Goal: Task Accomplishment & Management: Manage account settings

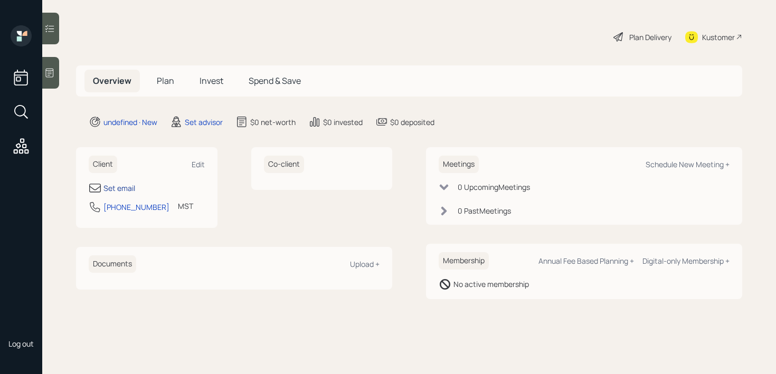
click at [118, 187] on div "Set email" at bounding box center [119, 188] width 32 height 11
select select "America/[GEOGRAPHIC_DATA]"
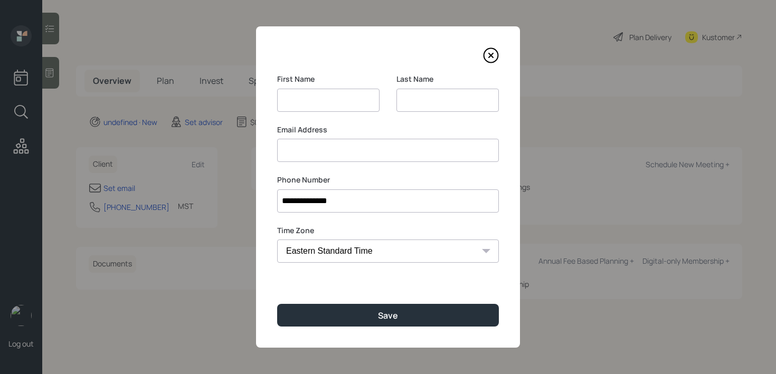
click at [409, 103] on input at bounding box center [447, 100] width 102 height 23
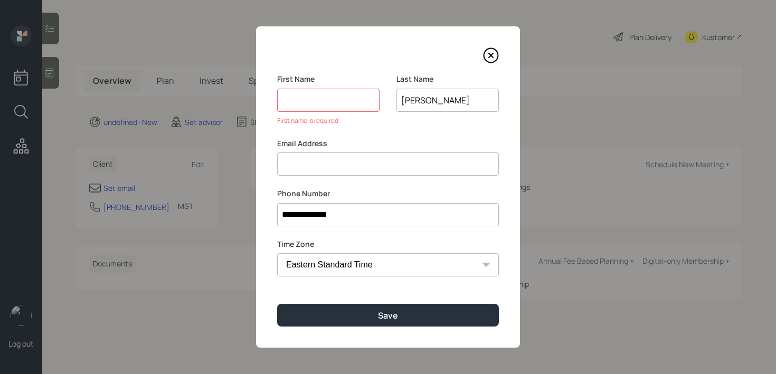
type input "[PERSON_NAME]"
click at [335, 107] on input at bounding box center [328, 100] width 102 height 23
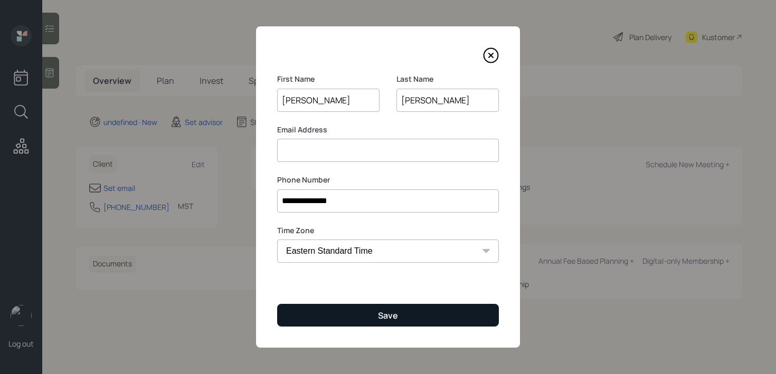
type input "[PERSON_NAME]"
click at [415, 318] on button "Save" at bounding box center [388, 315] width 222 height 23
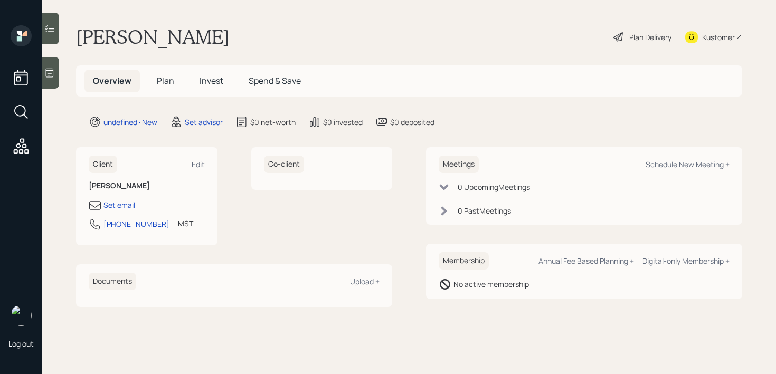
click at [37, 71] on div "Log out" at bounding box center [21, 187] width 42 height 374
click at [43, 71] on div at bounding box center [50, 73] width 17 height 32
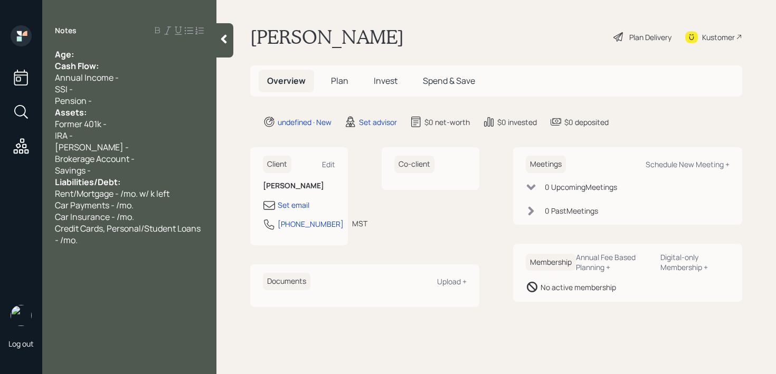
click at [103, 56] on div "Age:" at bounding box center [129, 55] width 149 height 12
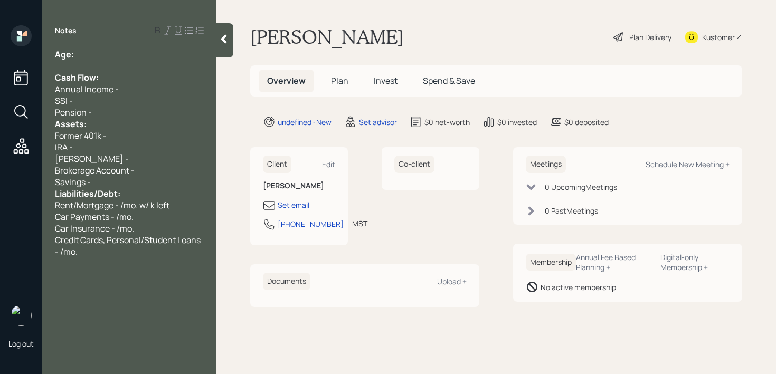
click at [119, 159] on div "[PERSON_NAME] -" at bounding box center [129, 159] width 149 height 12
click at [116, 184] on div "Savings -" at bounding box center [129, 182] width 149 height 12
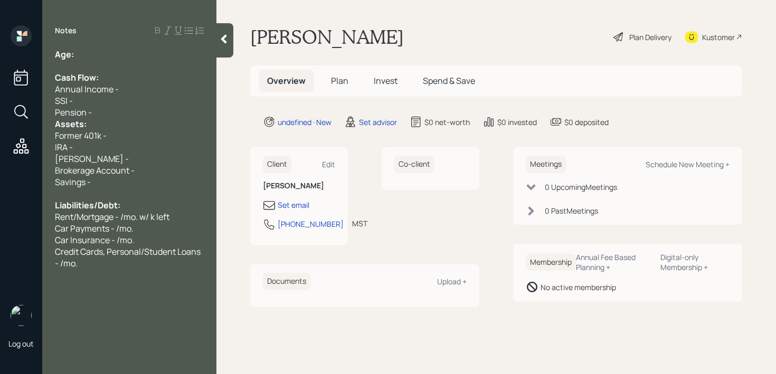
click at [109, 108] on div "Pension -" at bounding box center [129, 113] width 149 height 12
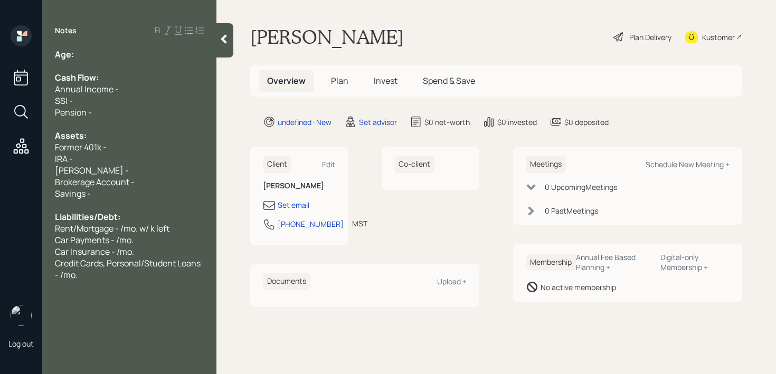
click at [101, 41] on div "Notes Age: Cash Flow: Annual Income - SSI - Pension - Assets: Former 401k - IRA…" at bounding box center [129, 193] width 174 height 336
click at [101, 56] on div "Age:" at bounding box center [129, 55] width 149 height 12
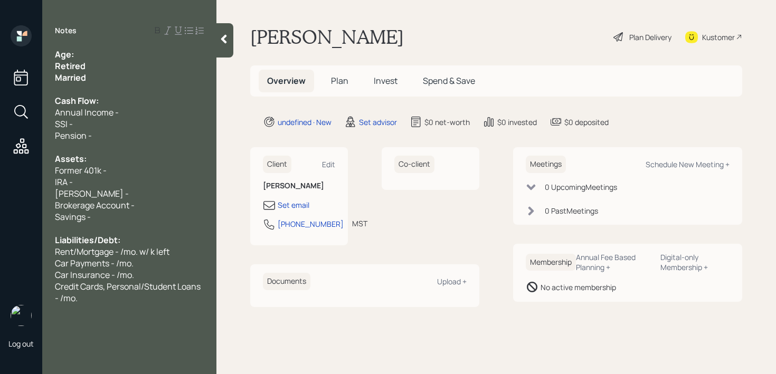
click at [82, 76] on span "Married" at bounding box center [70, 78] width 31 height 12
click at [92, 55] on div "Age:" at bounding box center [129, 55] width 149 height 12
drag, startPoint x: 92, startPoint y: 82, endPoint x: 53, endPoint y: 68, distance: 42.1
click at [53, 68] on div "Age: Retired Married Cash Flow: Annual Income - SSI - Pension - Assets: Former …" at bounding box center [129, 177] width 174 height 256
click at [105, 50] on div "Age:" at bounding box center [129, 55] width 149 height 12
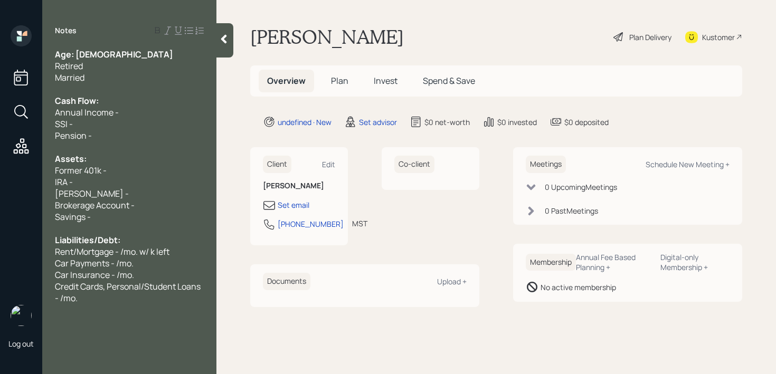
click at [78, 56] on span "Age: [DEMOGRAPHIC_DATA]" at bounding box center [114, 55] width 118 height 12
drag, startPoint x: 85, startPoint y: 54, endPoint x: 74, endPoint y: 54, distance: 10.6
click at [74, 54] on span "Age: [DEMOGRAPHIC_DATA]" at bounding box center [114, 55] width 118 height 12
click at [118, 136] on div "Pension -" at bounding box center [129, 136] width 149 height 12
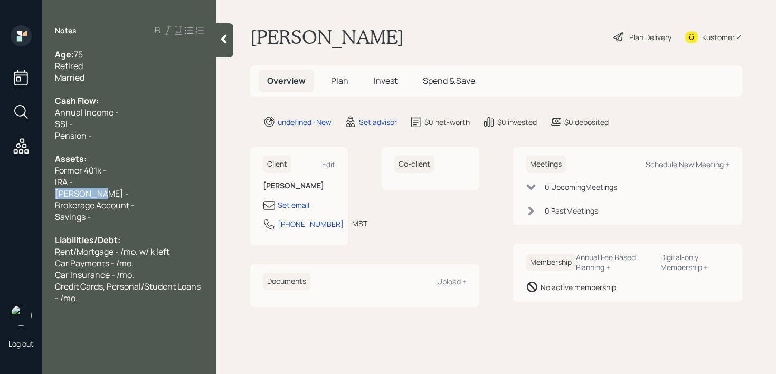
drag, startPoint x: 108, startPoint y: 189, endPoint x: 32, endPoint y: 190, distance: 75.5
click at [32, 190] on div "Log out Notes Age: [DEMOGRAPHIC_DATA] Retired Married Cash Flow: Annual Income …" at bounding box center [388, 187] width 776 height 374
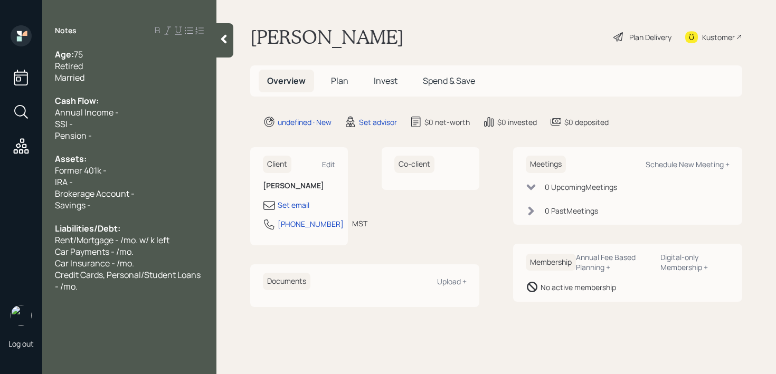
click at [132, 174] on div "Former 401k -" at bounding box center [129, 171] width 149 height 12
drag, startPoint x: 132, startPoint y: 174, endPoint x: 0, endPoint y: 174, distance: 132.0
click at [0, 174] on div "Log out Notes Age: [DEMOGRAPHIC_DATA] Retired Married Cash Flow: Annual Income …" at bounding box center [388, 187] width 776 height 374
click at [103, 161] on div "Assets:" at bounding box center [129, 159] width 149 height 12
click at [127, 169] on div "Former 401k -" at bounding box center [129, 171] width 149 height 12
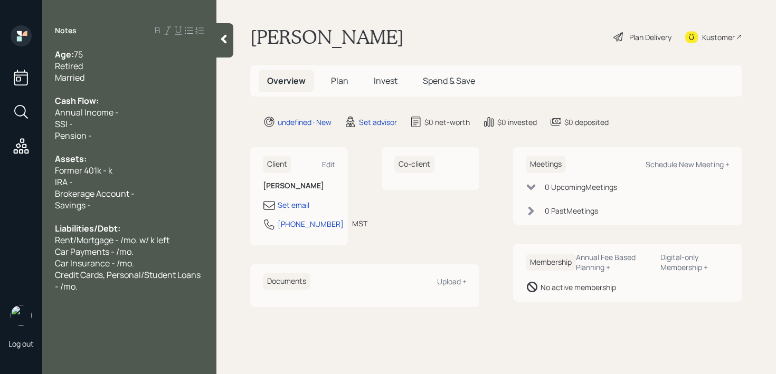
click at [129, 181] on div "IRA -" at bounding box center [129, 182] width 149 height 12
click at [108, 172] on span "Former 401k - k" at bounding box center [84, 171] width 58 height 12
drag, startPoint x: 106, startPoint y: 183, endPoint x: 0, endPoint y: 181, distance: 106.1
click at [0, 182] on div "Log out Notes Age: [DEMOGRAPHIC_DATA] Retired Married Cash Flow: Annual Income …" at bounding box center [388, 187] width 776 height 374
click at [110, 134] on div "Pension -" at bounding box center [129, 136] width 149 height 12
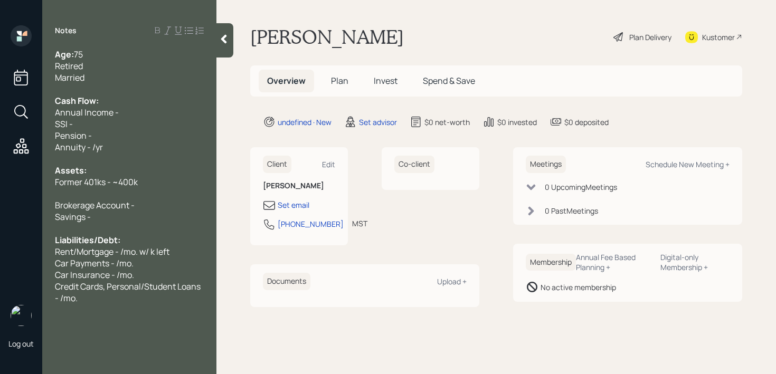
click at [122, 203] on span "Brokerage Account -" at bounding box center [95, 206] width 80 height 12
click at [126, 202] on span "Brokerage Account -" at bounding box center [95, 206] width 80 height 12
click at [128, 199] on div at bounding box center [129, 194] width 149 height 12
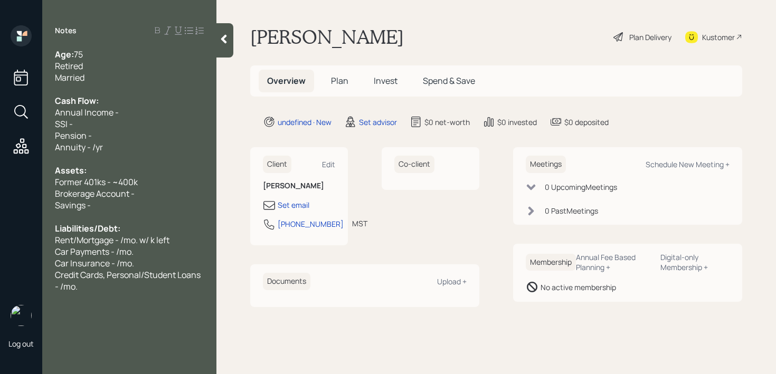
drag, startPoint x: 122, startPoint y: 205, endPoint x: 0, endPoint y: 205, distance: 122.5
click at [0, 205] on div "Log out Notes Age: [DEMOGRAPHIC_DATA] Retired Married Cash Flow: Annual Income …" at bounding box center [388, 187] width 776 height 374
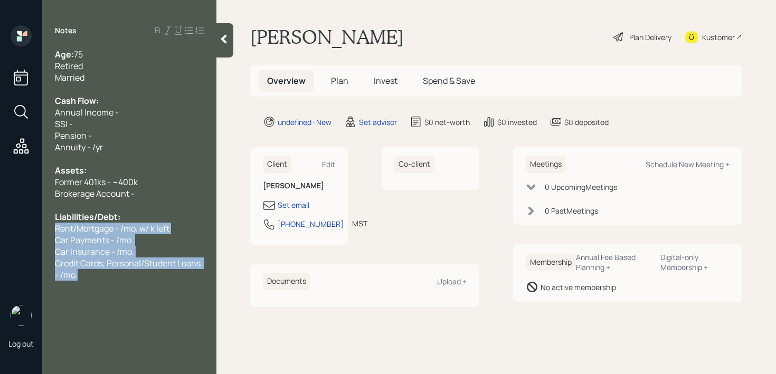
drag, startPoint x: 82, startPoint y: 278, endPoint x: 51, endPoint y: 234, distance: 53.9
click at [51, 234] on div "Age: [DEMOGRAPHIC_DATA] Retired Married Cash Flow: Annual Income - SSI - Pensio…" at bounding box center [129, 165] width 174 height 232
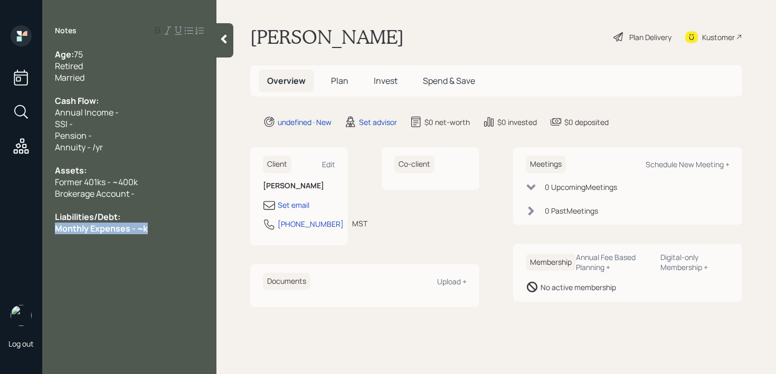
drag, startPoint x: 150, startPoint y: 229, endPoint x: 0, endPoint y: 229, distance: 149.9
click at [0, 229] on div "Log out Notes Age: [DEMOGRAPHIC_DATA] Retired Married Cash Flow: Annual Income …" at bounding box center [388, 187] width 776 height 374
click at [138, 225] on span "Monthly Expenses - ~k" at bounding box center [98, 229] width 87 height 12
click at [166, 190] on div "Brokerage Account -" at bounding box center [129, 194] width 149 height 12
click at [155, 135] on div "Pension -" at bounding box center [129, 136] width 149 height 12
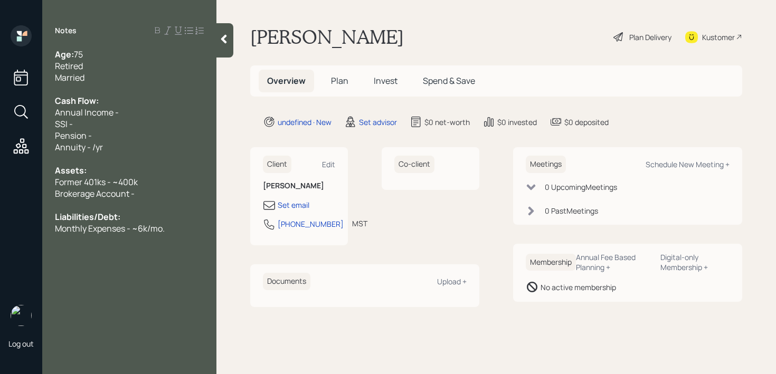
click at [155, 105] on div "Cash Flow:" at bounding box center [129, 101] width 149 height 12
click at [155, 118] on div "SSI -" at bounding box center [129, 124] width 149 height 12
click at [120, 126] on span "Household SSI - 6.5k/mo." at bounding box center [103, 124] width 97 height 12
click at [129, 134] on div "Pension -" at bounding box center [129, 136] width 149 height 12
drag, startPoint x: 129, startPoint y: 132, endPoint x: 0, endPoint y: 130, distance: 128.8
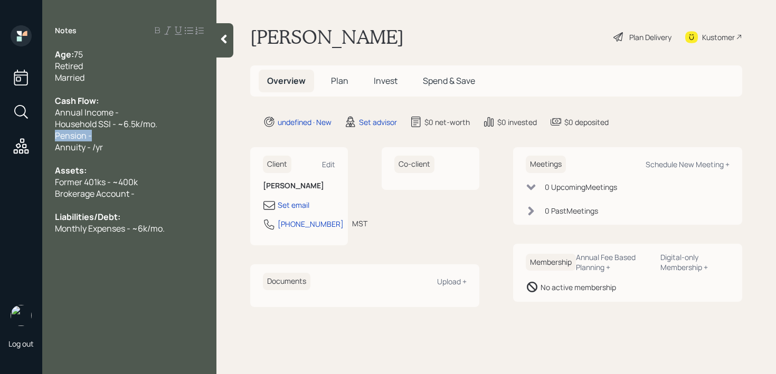
click at [0, 130] on div "Log out Notes Age: [DEMOGRAPHIC_DATA] Retired Married Cash Flow: Annual Income …" at bounding box center [388, 187] width 776 height 374
click at [97, 130] on div "Pension -" at bounding box center [129, 136] width 149 height 12
drag, startPoint x: 122, startPoint y: 138, endPoint x: 0, endPoint y: 138, distance: 122.0
click at [0, 138] on div "Log out Notes Age: [DEMOGRAPHIC_DATA] Retired Married Cash Flow: Annual Income …" at bounding box center [388, 187] width 776 height 374
click at [73, 133] on span "Pension - /mo." at bounding box center [83, 136] width 56 height 12
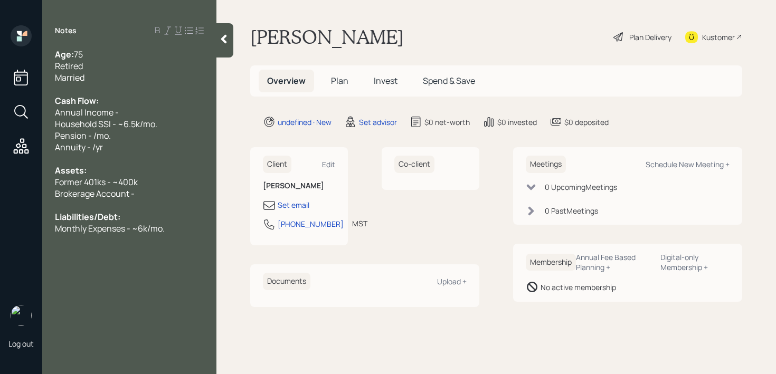
click at [105, 133] on span "Pension - /mo." at bounding box center [83, 136] width 56 height 12
drag, startPoint x: 137, startPoint y: 133, endPoint x: 69, endPoint y: 133, distance: 68.1
click at [75, 133] on div "Pension - /mo." at bounding box center [129, 136] width 149 height 12
click at [141, 133] on div "Pension - /mo." at bounding box center [129, 136] width 149 height 12
drag, startPoint x: 141, startPoint y: 133, endPoint x: 0, endPoint y: 132, distance: 141.0
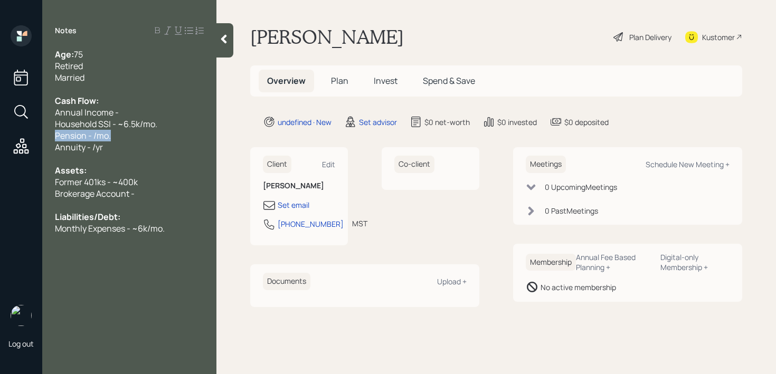
click at [0, 132] on div "Log out Notes Age: [DEMOGRAPHIC_DATA] Retired Married Cash Flow: Annual Income …" at bounding box center [388, 187] width 776 height 374
click at [141, 166] on div "Assets:" at bounding box center [129, 171] width 149 height 12
click at [144, 142] on div "Annuity - /yr" at bounding box center [129, 147] width 149 height 12
click at [148, 132] on div "Pension - /mo." at bounding box center [129, 136] width 149 height 12
drag, startPoint x: 153, startPoint y: 112, endPoint x: 0, endPoint y: 112, distance: 153.1
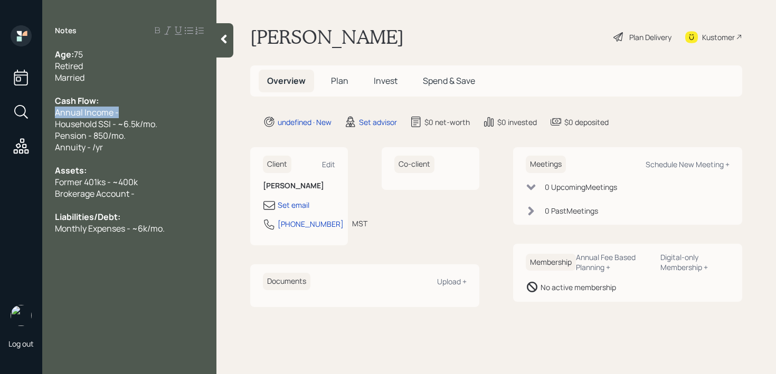
click at [0, 112] on div "Log out Notes Age: [DEMOGRAPHIC_DATA] Retired Married Cash Flow: Annual Income …" at bounding box center [388, 187] width 776 height 374
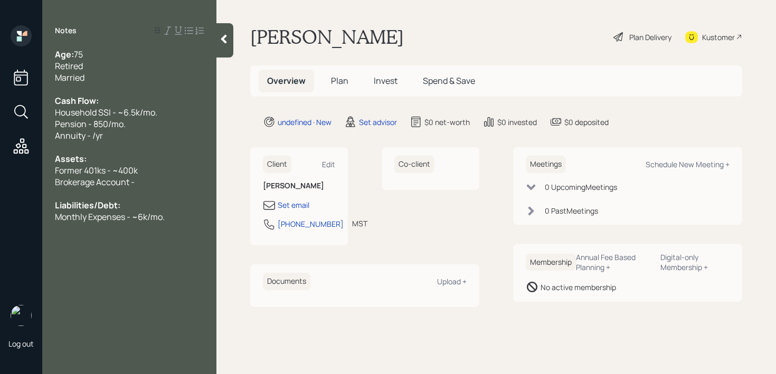
click at [196, 147] on div at bounding box center [129, 147] width 149 height 12
click at [118, 140] on div "Annuity - /yr" at bounding box center [129, 136] width 149 height 12
click at [88, 134] on span "Annuity - /yr" at bounding box center [79, 136] width 48 height 12
click at [168, 180] on div "Brokerage Account -" at bounding box center [129, 182] width 149 height 12
click at [101, 134] on span "Annuity - 28/yr" at bounding box center [84, 136] width 58 height 12
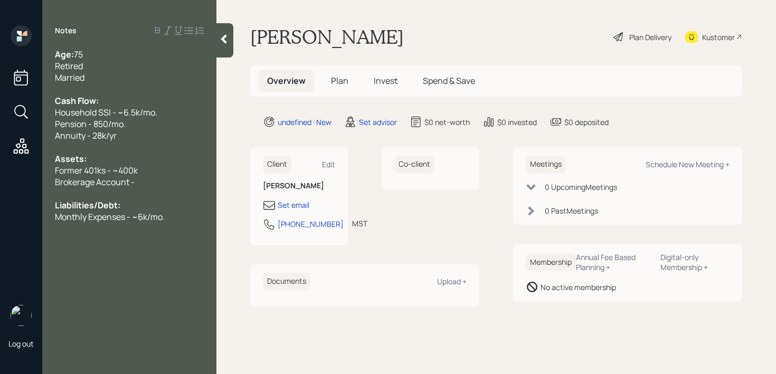
drag, startPoint x: 161, startPoint y: 184, endPoint x: 0, endPoint y: 184, distance: 160.5
click at [0, 184] on div "Log out Notes Age: [DEMOGRAPHIC_DATA] Retired Married Cash Flow: Household SSI …" at bounding box center [388, 187] width 776 height 374
click at [69, 191] on div at bounding box center [129, 194] width 149 height 12
click at [125, 182] on span "Brokerage Account -" at bounding box center [95, 182] width 80 height 12
click at [171, 182] on div "Brokerage Account -" at bounding box center [129, 182] width 149 height 12
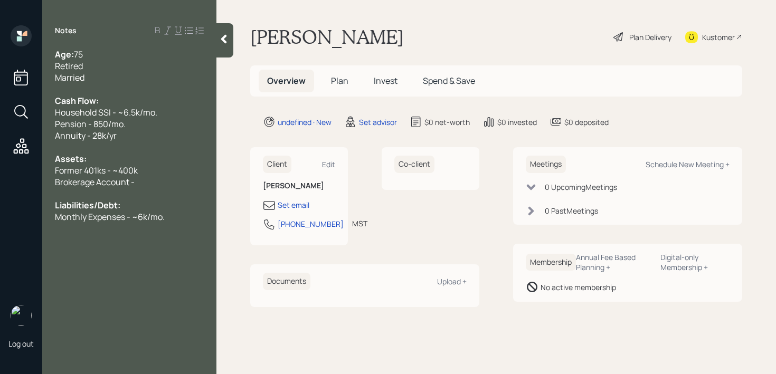
drag, startPoint x: 171, startPoint y: 182, endPoint x: 0, endPoint y: 185, distance: 170.6
click at [0, 185] on div "Log out Notes Age: [DEMOGRAPHIC_DATA] Retired Married Cash Flow: Household SSI …" at bounding box center [388, 187] width 776 height 374
click at [141, 194] on div at bounding box center [129, 194] width 149 height 12
click at [157, 181] on div "Brokerage Account -" at bounding box center [129, 182] width 149 height 12
click at [175, 225] on div "Notes Age: [DEMOGRAPHIC_DATA] Retired Married Cash Flow: Household SSI - ~6.5k/…" at bounding box center [129, 193] width 174 height 336
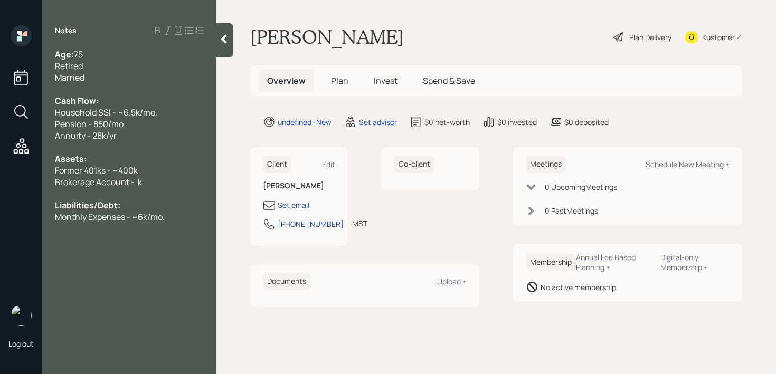
click at [181, 212] on div "Monthly Expenses - ~6k/mo." at bounding box center [129, 217] width 149 height 12
click at [292, 204] on div "Set email" at bounding box center [294, 205] width 32 height 11
select select "America/[GEOGRAPHIC_DATA]"
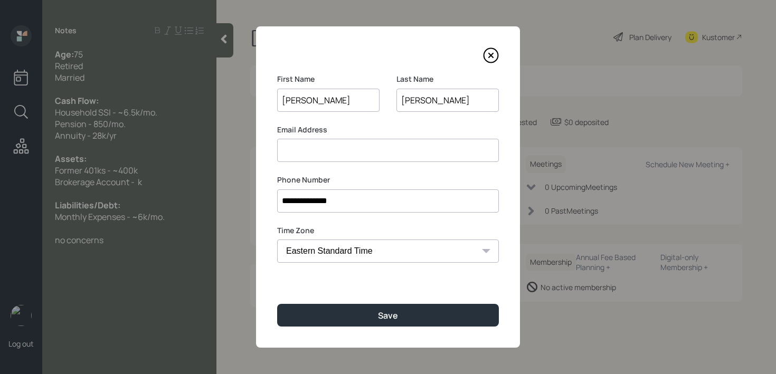
click at [344, 159] on input at bounding box center [388, 150] width 222 height 23
click at [355, 148] on input at bounding box center [388, 150] width 222 height 23
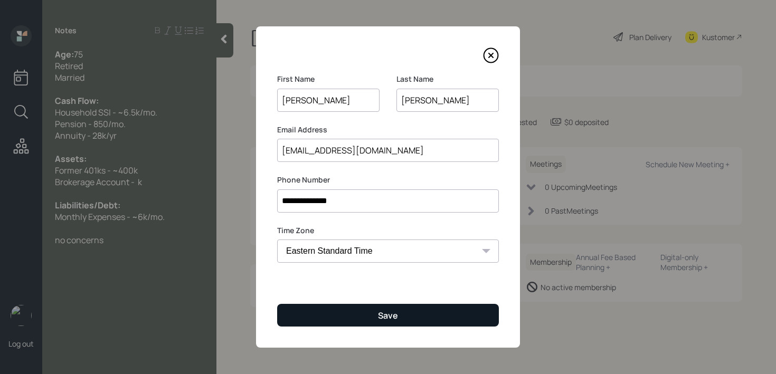
type input "[EMAIL_ADDRESS][DOMAIN_NAME]"
click at [376, 318] on button "Save" at bounding box center [388, 315] width 222 height 23
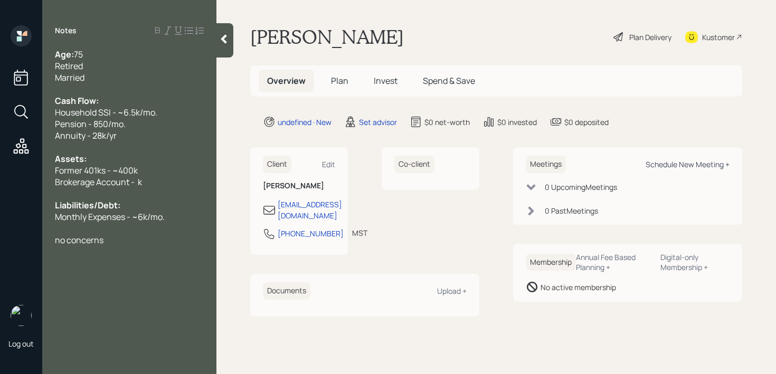
click at [697, 162] on div "Schedule New Meeting +" at bounding box center [688, 164] width 84 height 10
select select "round-[PERSON_NAME]"
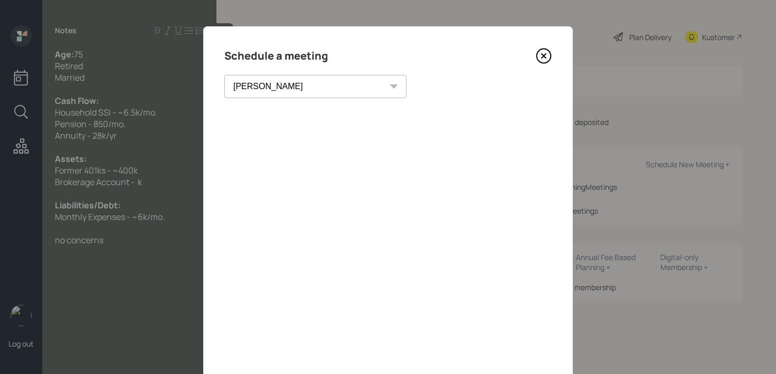
click at [545, 60] on icon at bounding box center [544, 56] width 16 height 16
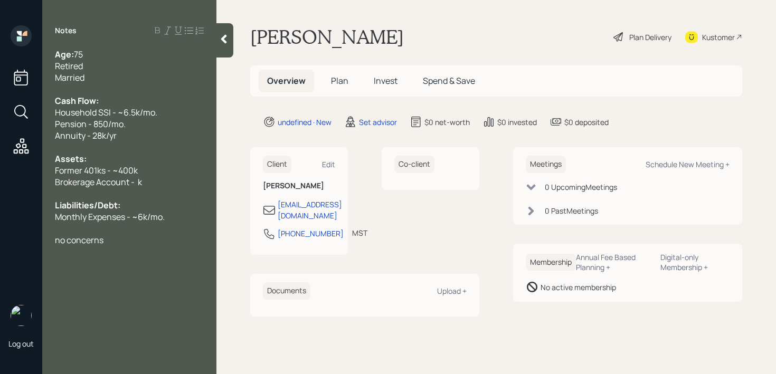
click at [128, 226] on div at bounding box center [129, 229] width 149 height 12
click at [128, 241] on div "no concerns" at bounding box center [129, 240] width 149 height 12
drag, startPoint x: 149, startPoint y: 188, endPoint x: 0, endPoint y: 188, distance: 149.4
click at [0, 188] on div "Log out Notes Age: [DEMOGRAPHIC_DATA] Retired Married Cash Flow: Household SSI …" at bounding box center [388, 187] width 776 height 374
click at [133, 162] on div "Assets:" at bounding box center [129, 159] width 149 height 12
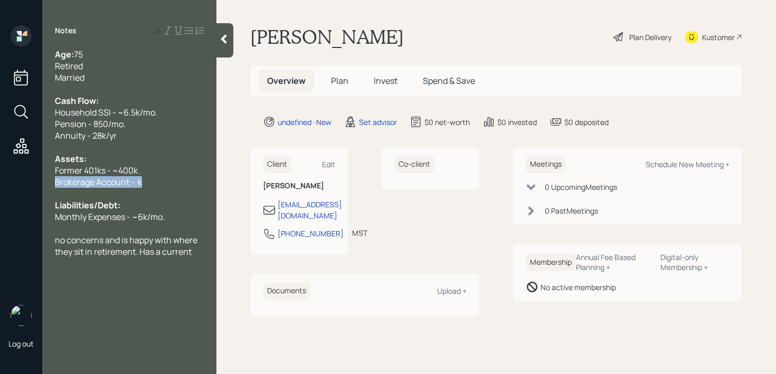
drag, startPoint x: 148, startPoint y: 179, endPoint x: 0, endPoint y: 179, distance: 148.4
click at [0, 179] on div "Log out Notes Age: [DEMOGRAPHIC_DATA] Retired Married Cash Flow: Household SSI …" at bounding box center [388, 187] width 776 height 374
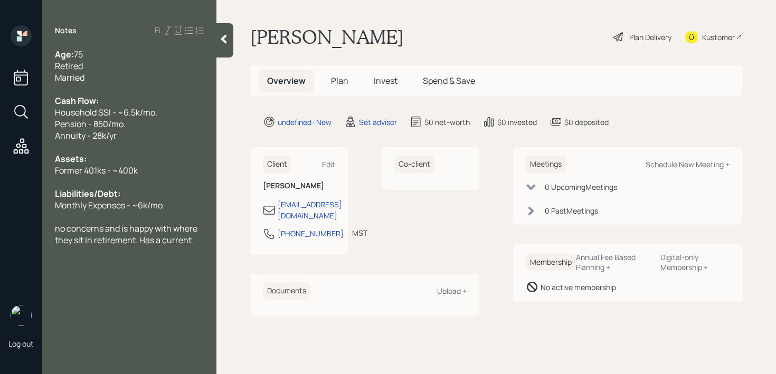
click at [194, 242] on div "no concerns and is happy with where they sit in retirement. Has a current" at bounding box center [129, 234] width 149 height 23
click at [157, 168] on div "Former 401ks - ~400k" at bounding box center [129, 171] width 149 height 12
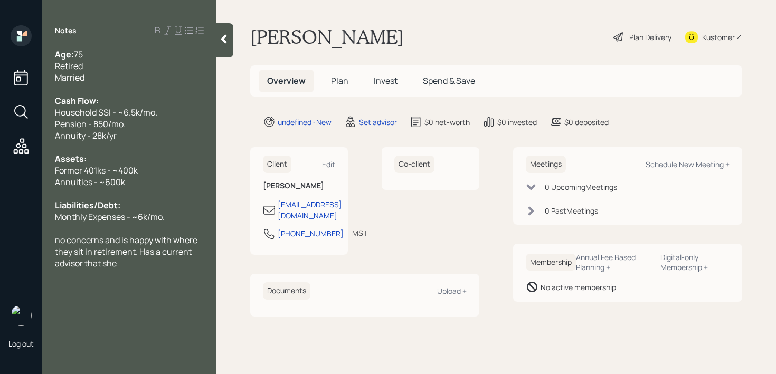
click at [122, 265] on div "no concerns and is happy with where they sit in retirement. Has a current advis…" at bounding box center [129, 251] width 149 height 35
click at [59, 242] on span "no concerns and is happy with where they sit in retirement. Has a current advis…" at bounding box center [127, 251] width 144 height 35
click at [177, 261] on span "No concerns and is happy with where they sit in retirement. Has a current advis…" at bounding box center [127, 251] width 145 height 35
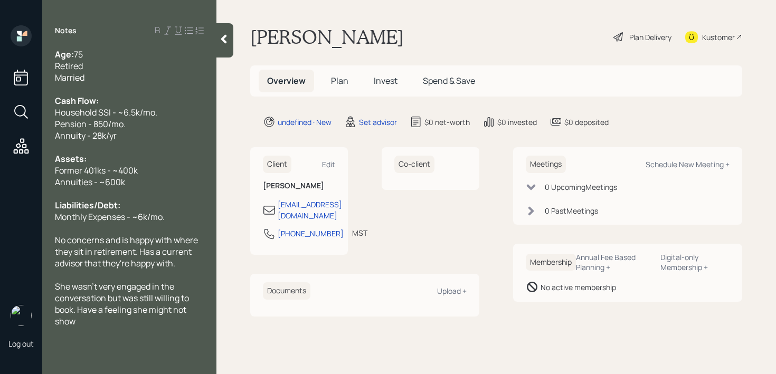
click at [190, 268] on div "No concerns and is happy with where they sit in retirement. Has a current advis…" at bounding box center [129, 251] width 149 height 35
click at [193, 255] on span "No concerns and is happy with where they sit in retirement. Has a current advis…" at bounding box center [127, 251] width 145 height 35
click at [192, 261] on div "No concerns and is happy with where they sit in retirement. Has a current advis…" at bounding box center [129, 251] width 149 height 35
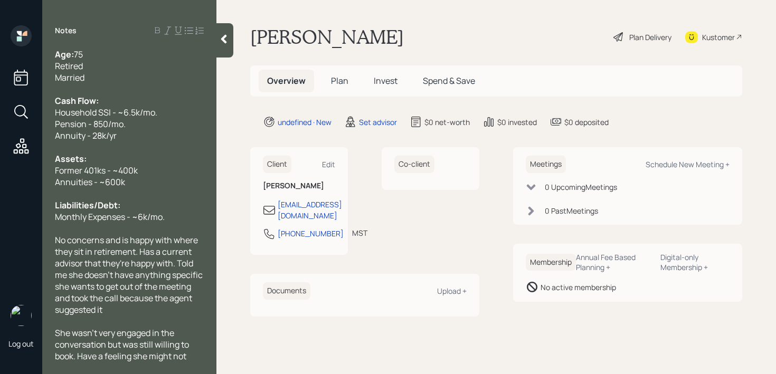
click at [219, 50] on div at bounding box center [224, 40] width 17 height 34
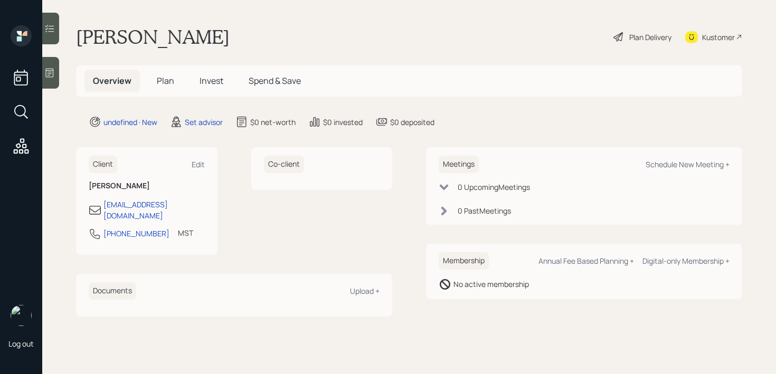
click at [310, 27] on div "[PERSON_NAME] Plan Delivery Kustomer" at bounding box center [409, 36] width 666 height 23
click at [520, 31] on div "[PERSON_NAME] Plan Delivery Kustomer" at bounding box center [409, 36] width 666 height 23
